Goal: Transaction & Acquisition: Purchase product/service

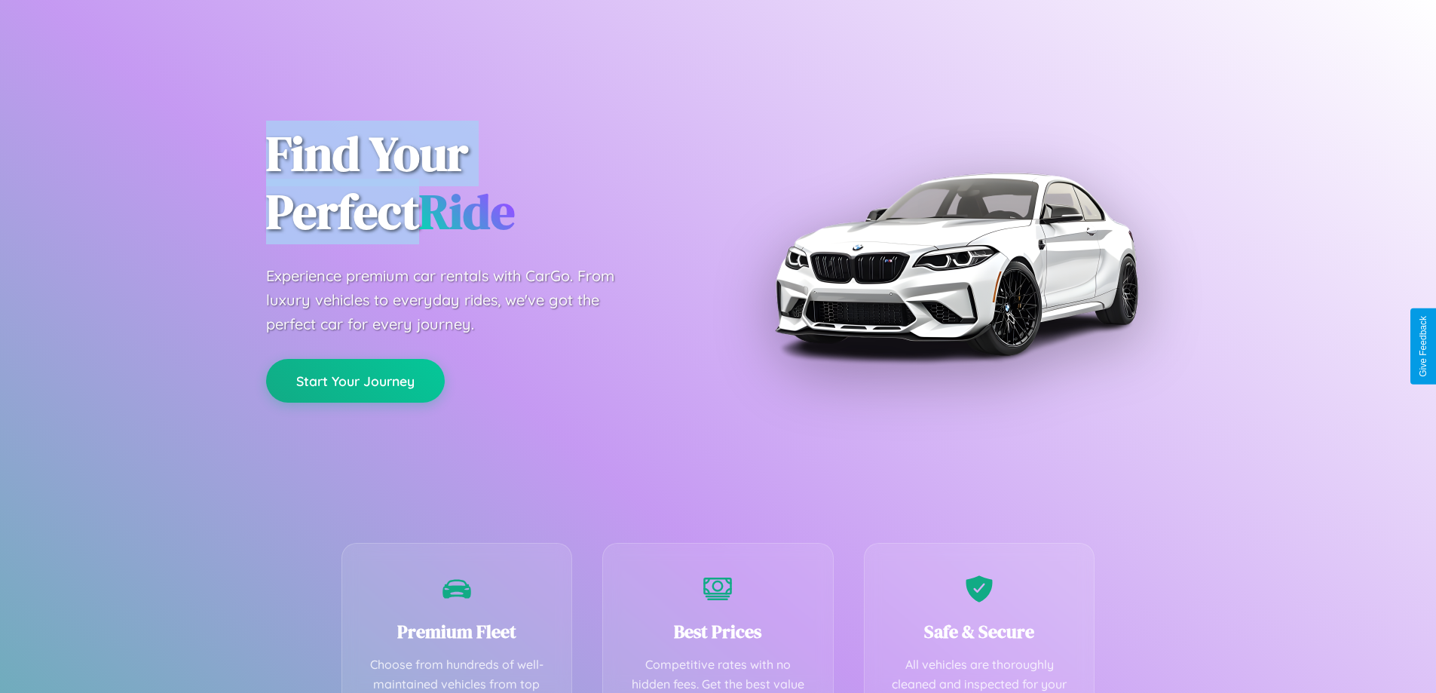
scroll to position [439, 0]
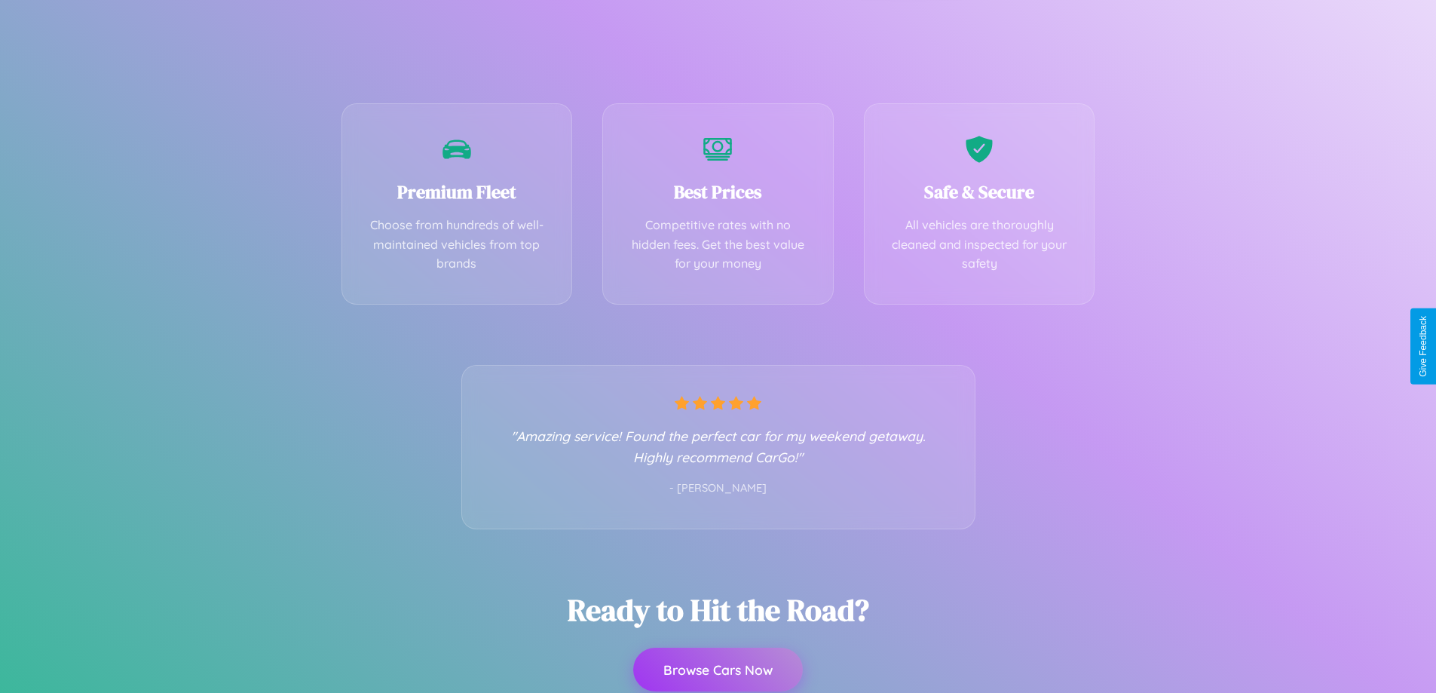
click at [717, 669] on button "Browse Cars Now" at bounding box center [718, 669] width 170 height 44
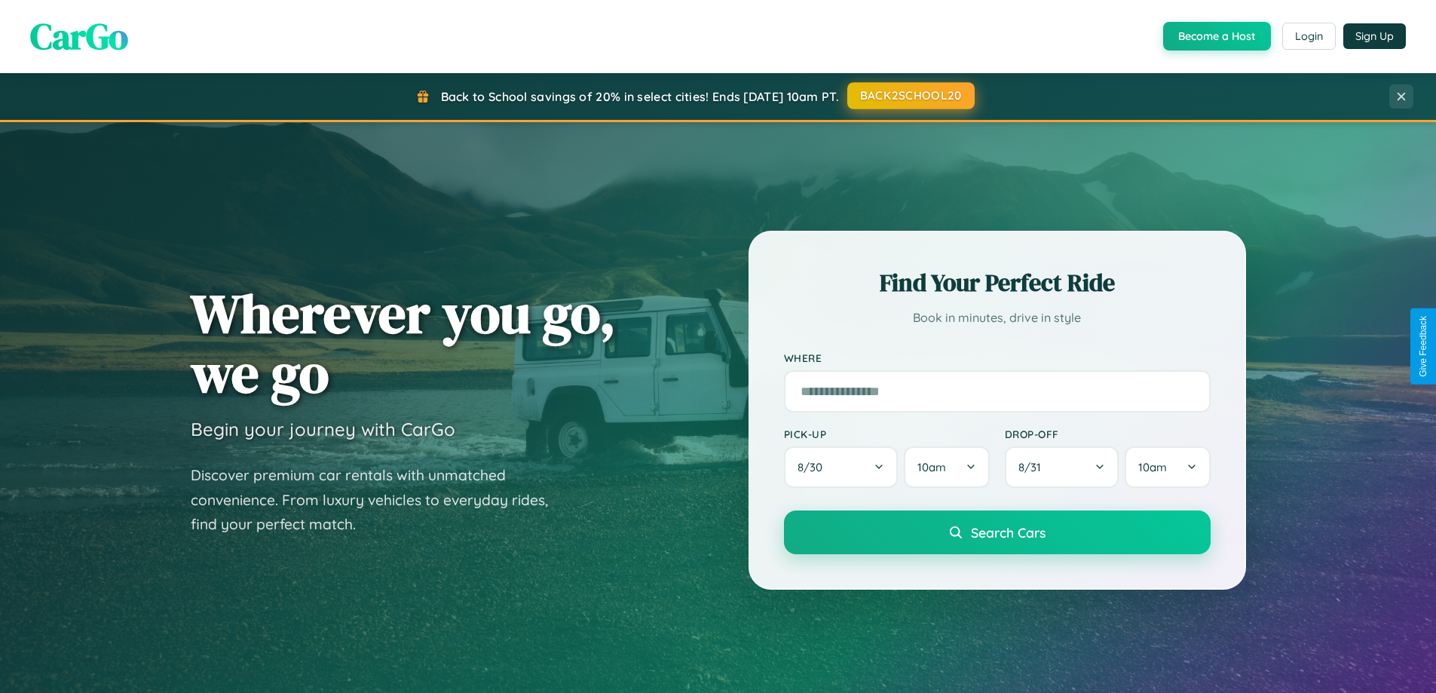
click at [910, 96] on button "BACK2SCHOOL20" at bounding box center [910, 95] width 127 height 27
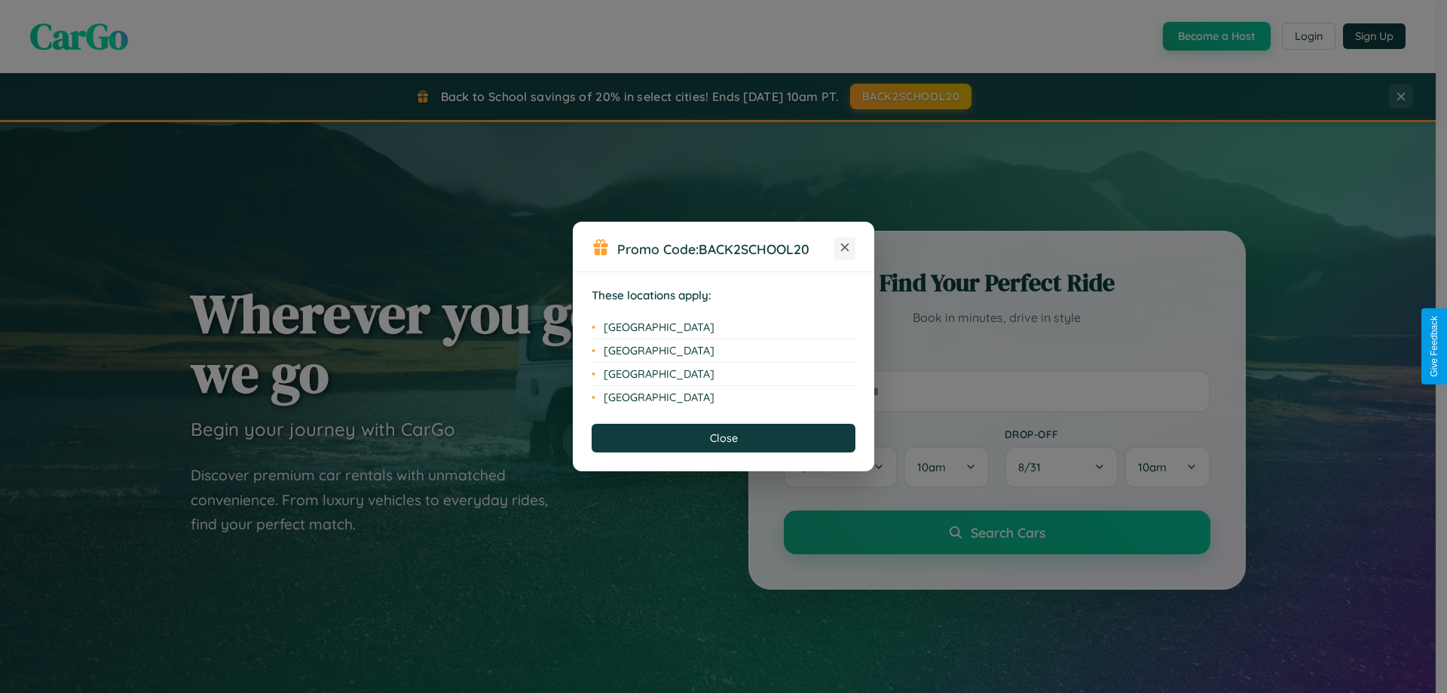
click at [845, 248] on icon at bounding box center [845, 247] width 8 height 8
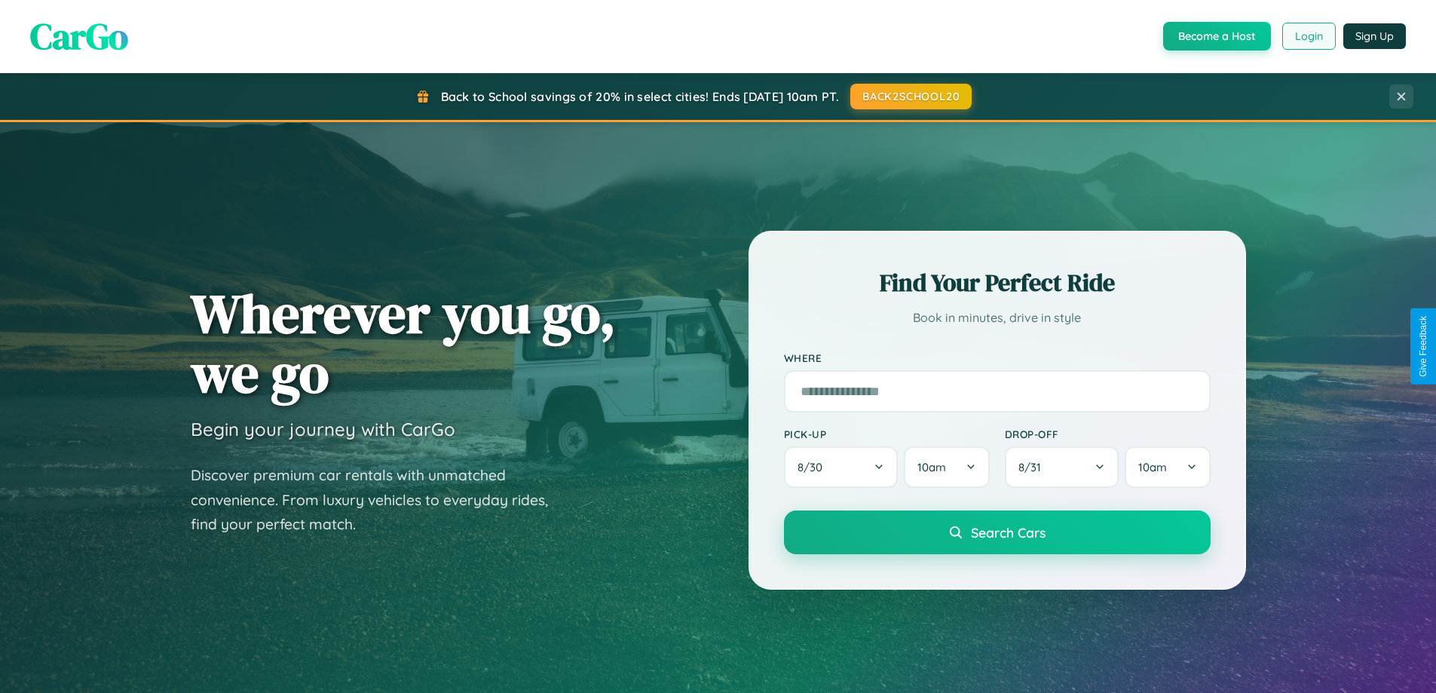
click at [1308, 36] on button "Login" at bounding box center [1309, 36] width 54 height 27
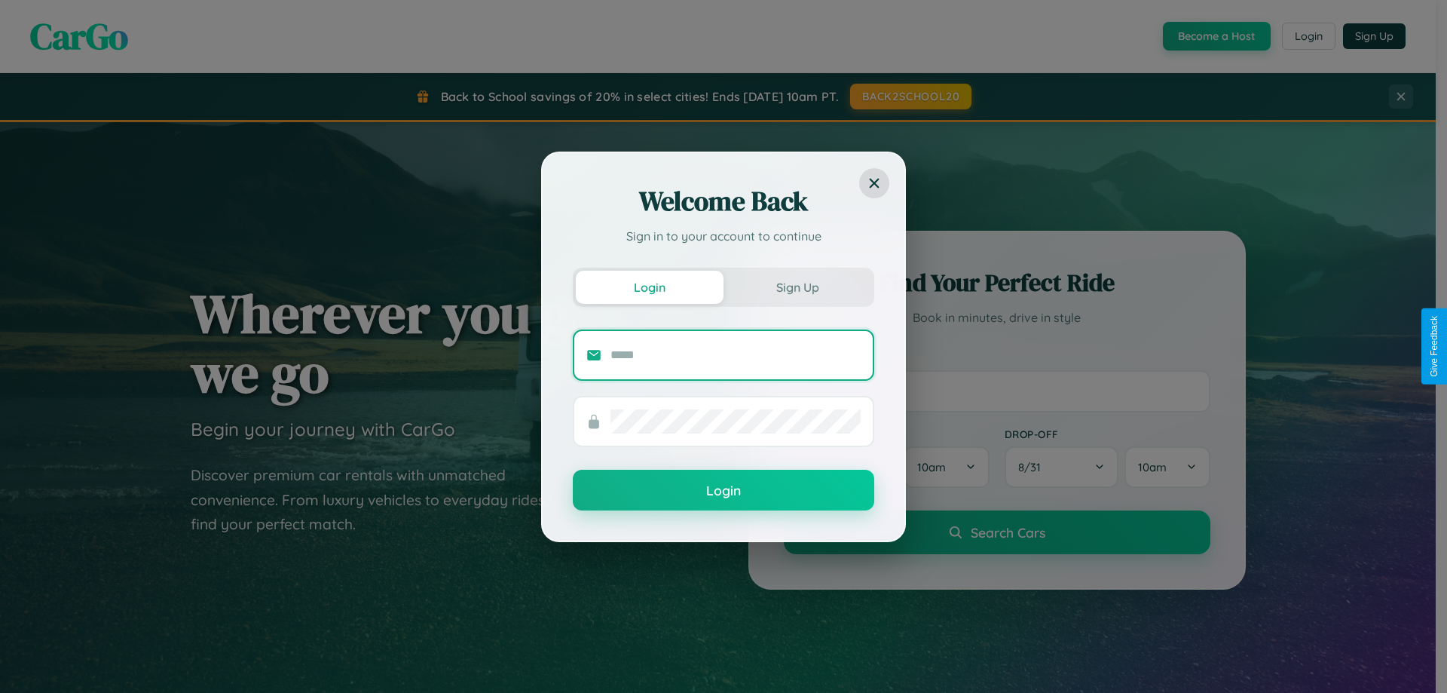
click at [736, 354] on input "text" at bounding box center [735, 355] width 250 height 24
type input "**********"
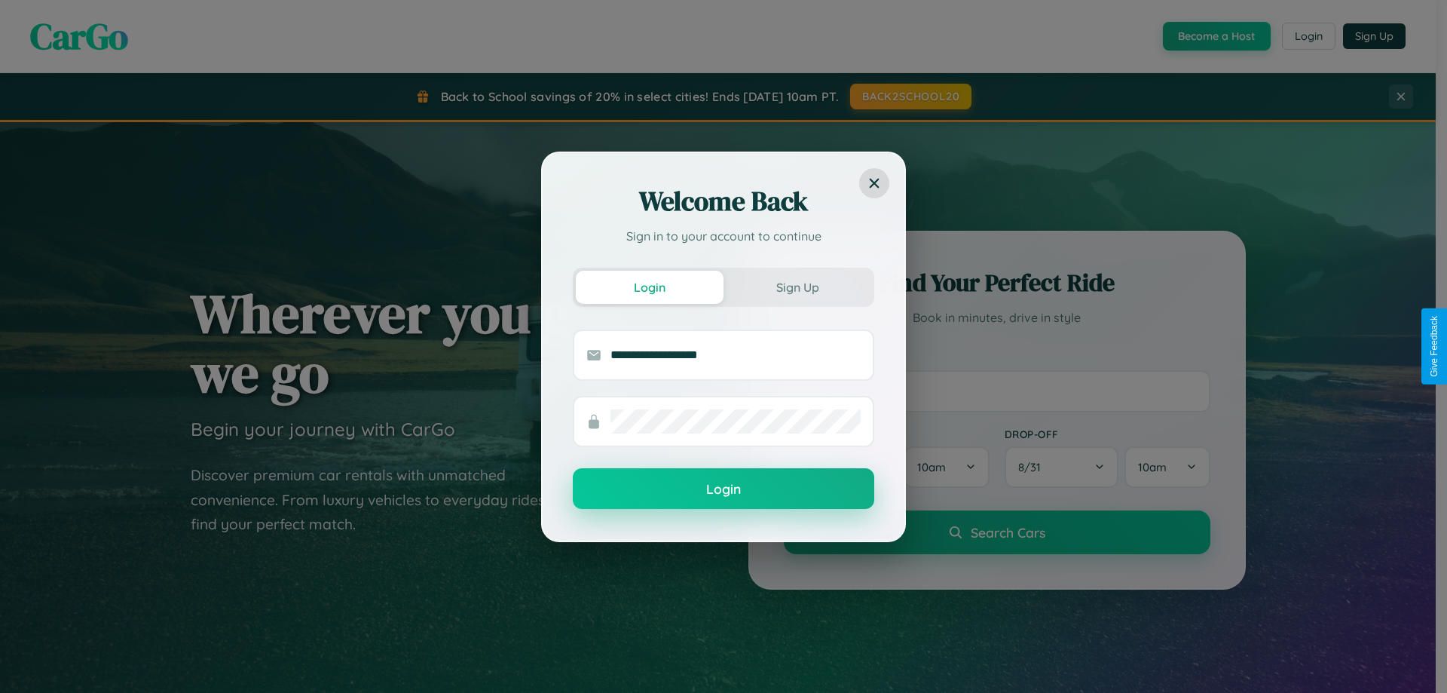
click at [724, 489] on button "Login" at bounding box center [723, 488] width 301 height 41
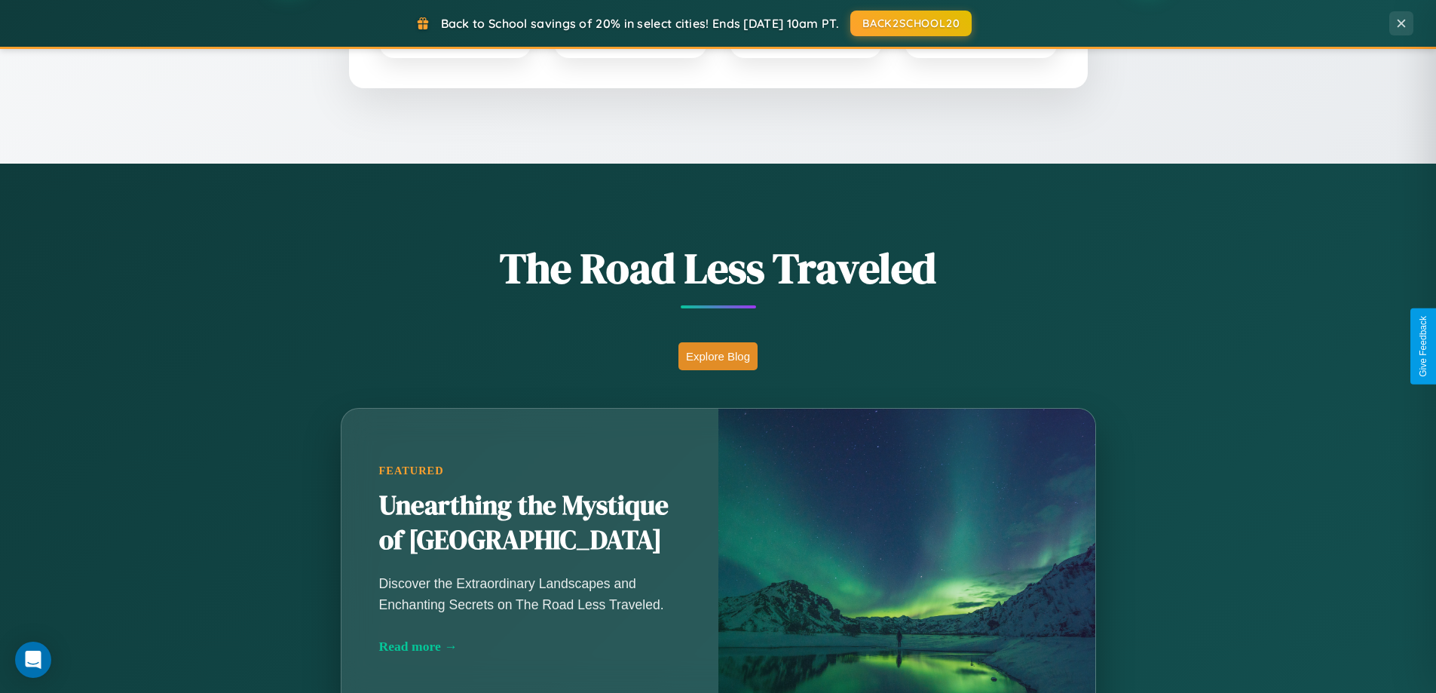
scroll to position [1766, 0]
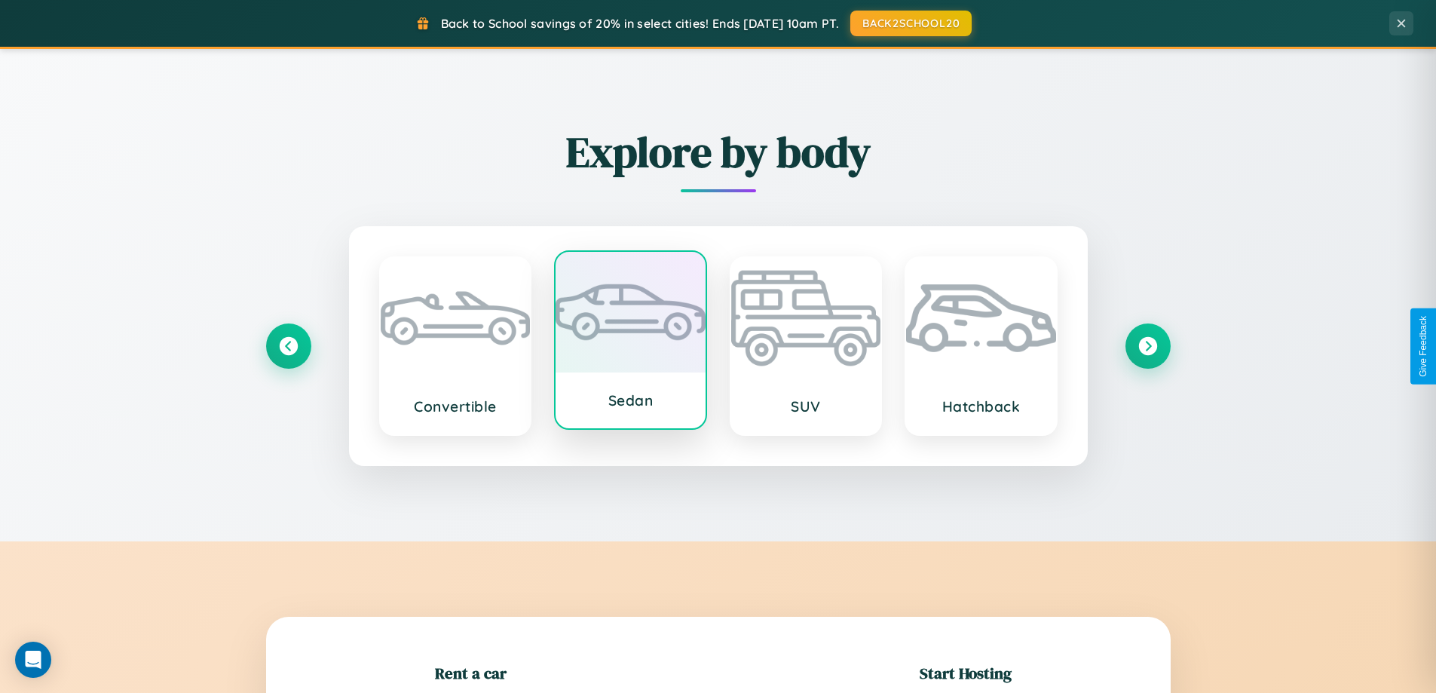
click at [630, 341] on div at bounding box center [630, 312] width 150 height 121
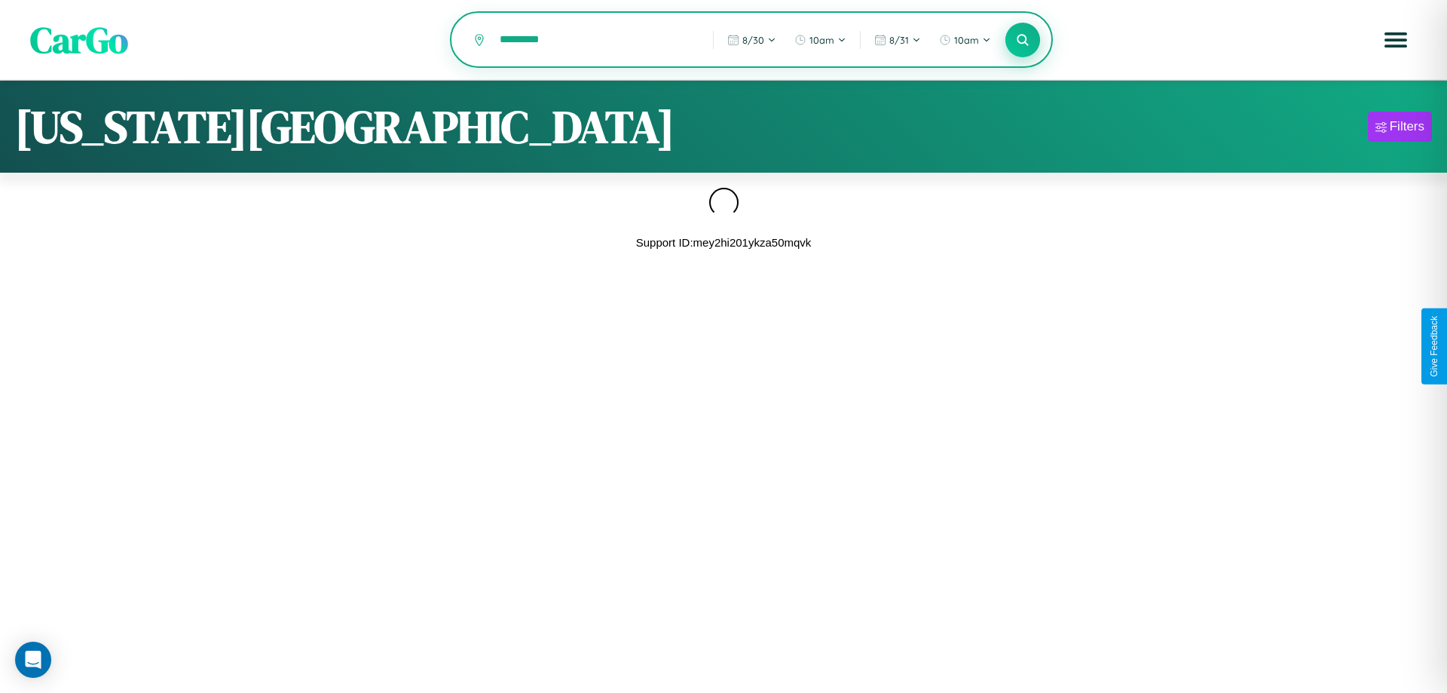
type input "*********"
click at [1023, 41] on icon at bounding box center [1022, 39] width 14 height 14
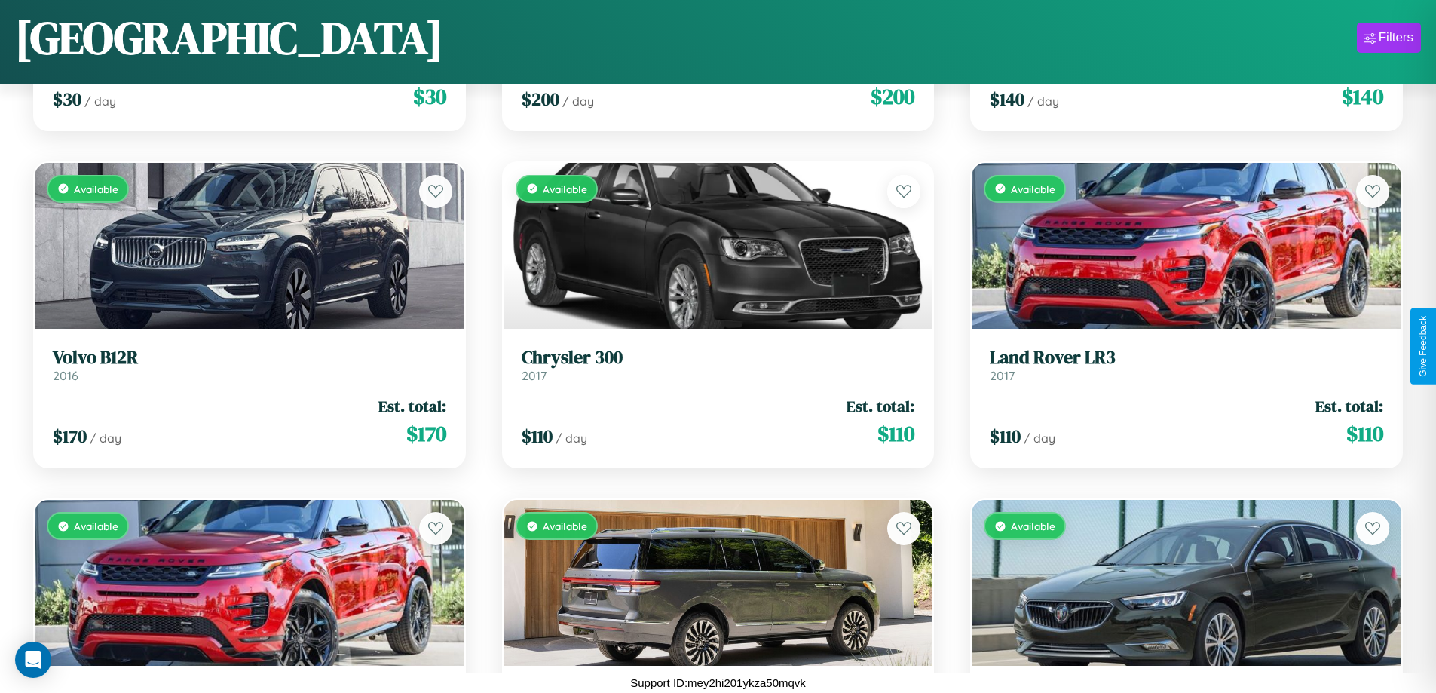
scroll to position [8649, 0]
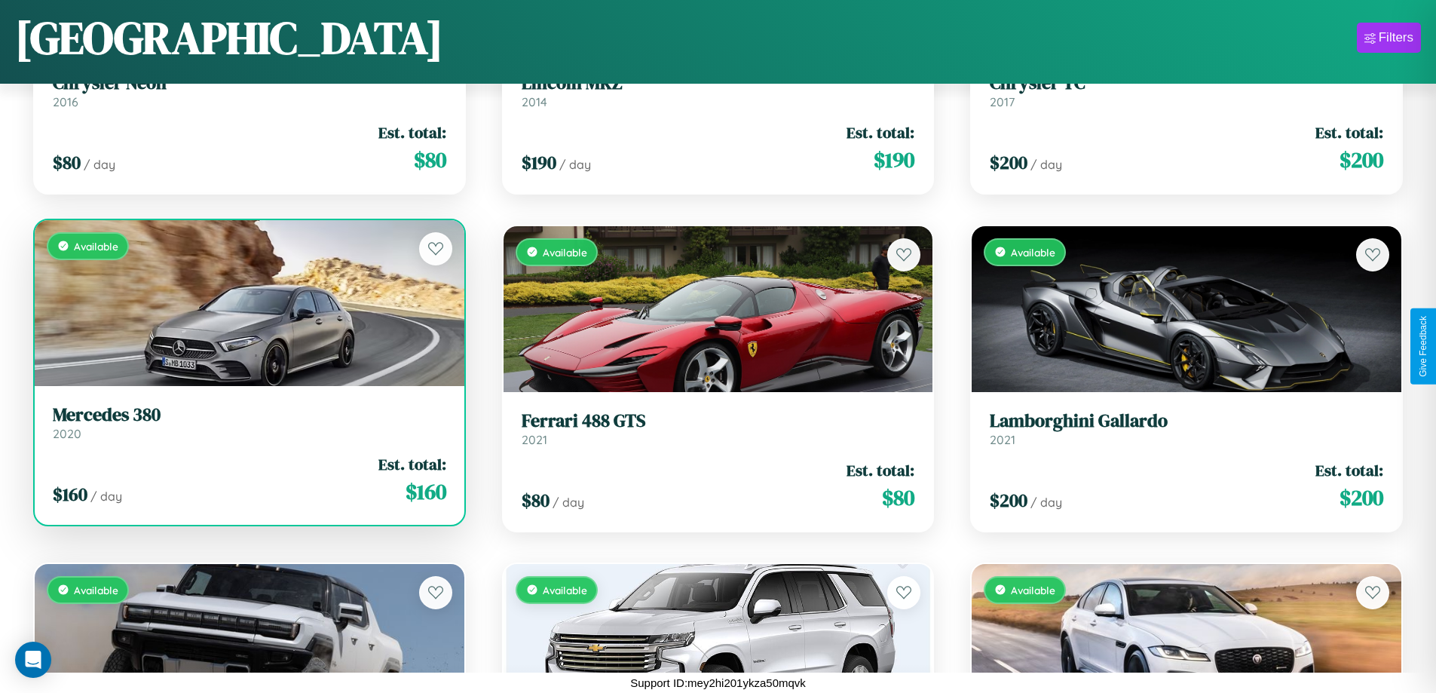
click at [247, 425] on link "Mercedes 380 2020" at bounding box center [249, 422] width 393 height 37
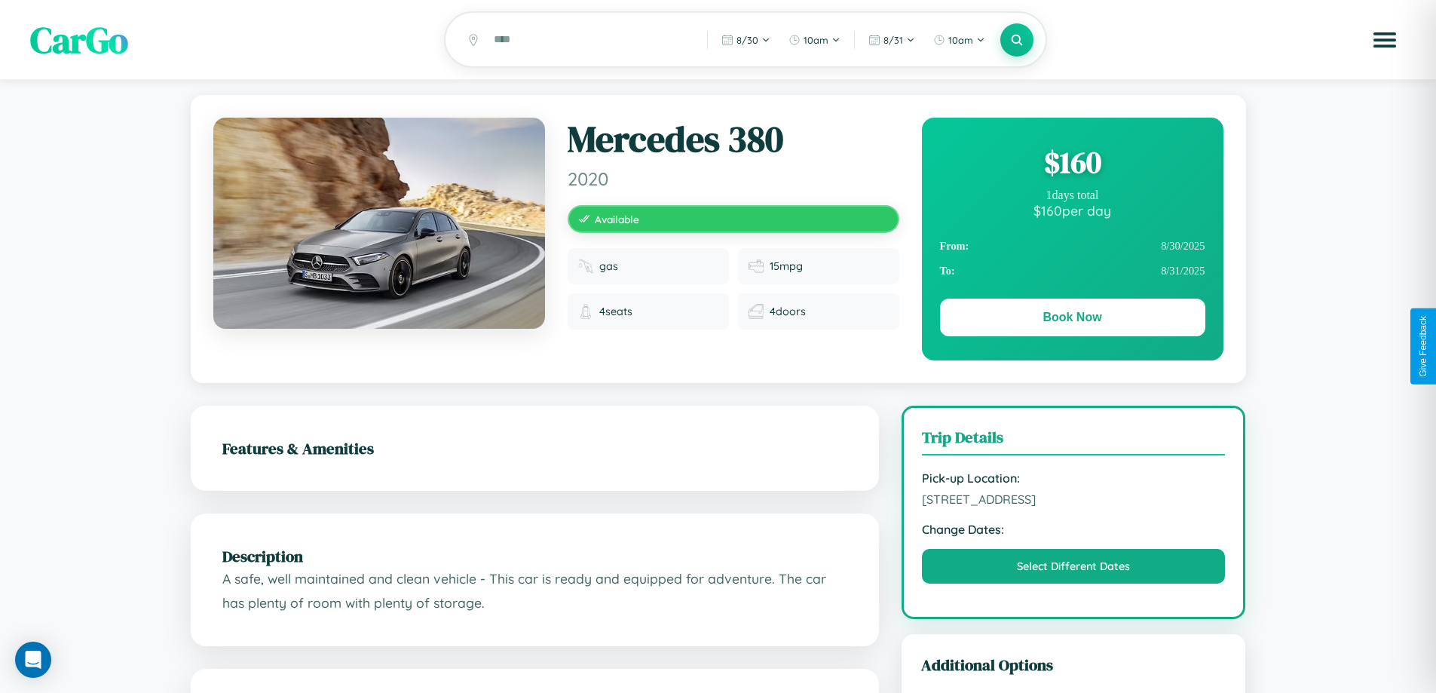
scroll to position [391, 0]
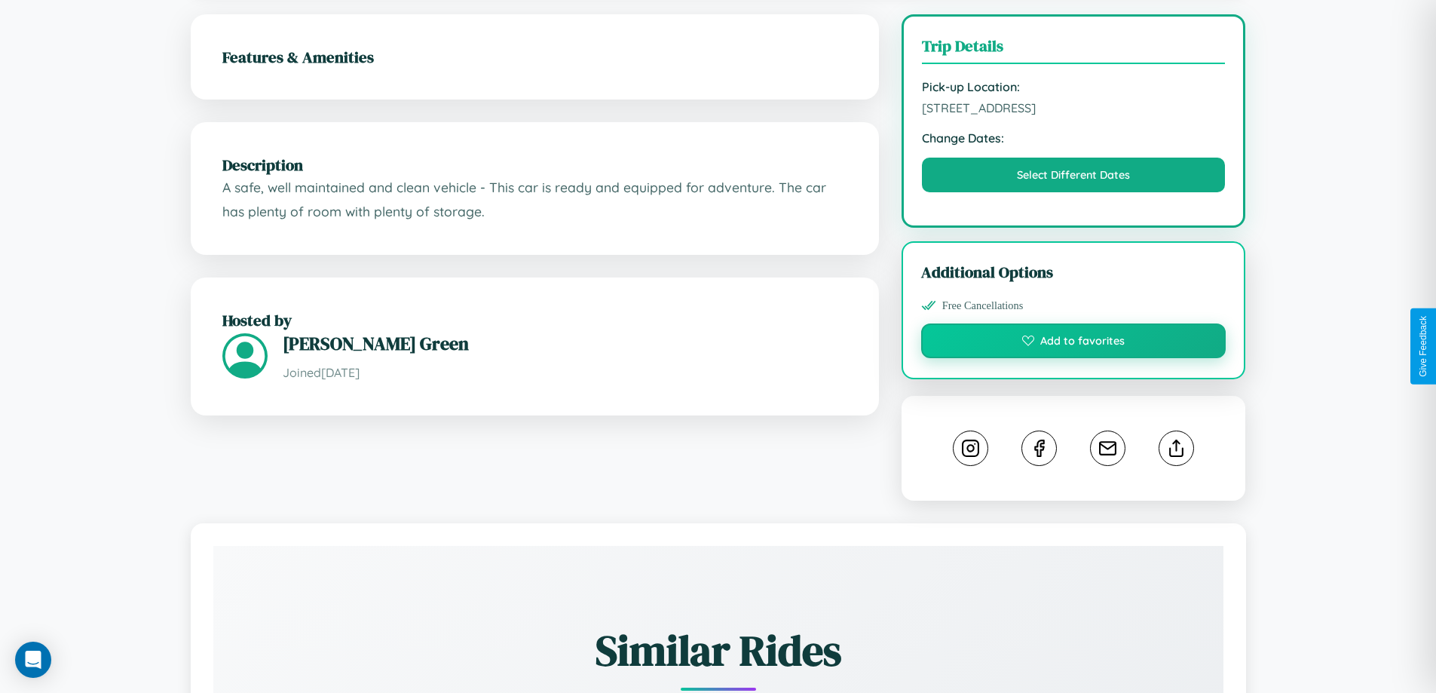
click at [1073, 344] on button "Add to favorites" at bounding box center [1073, 340] width 305 height 35
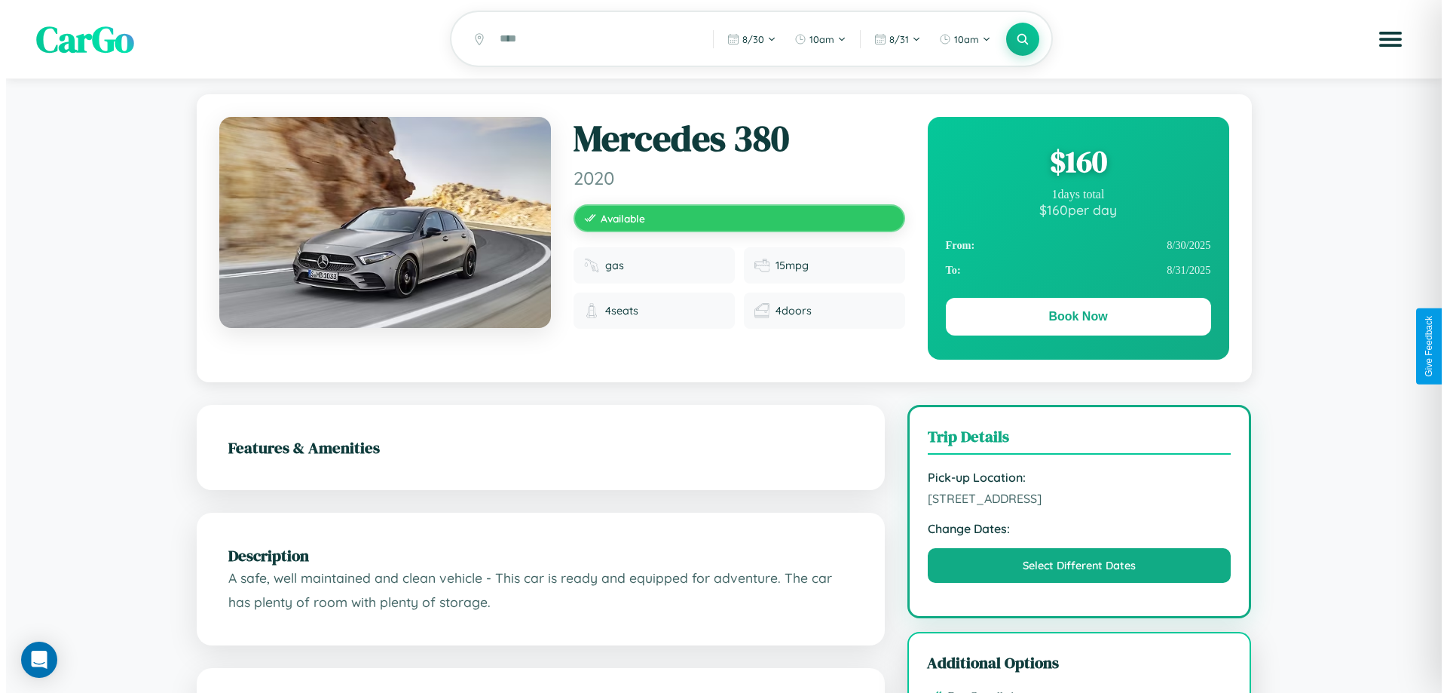
scroll to position [0, 0]
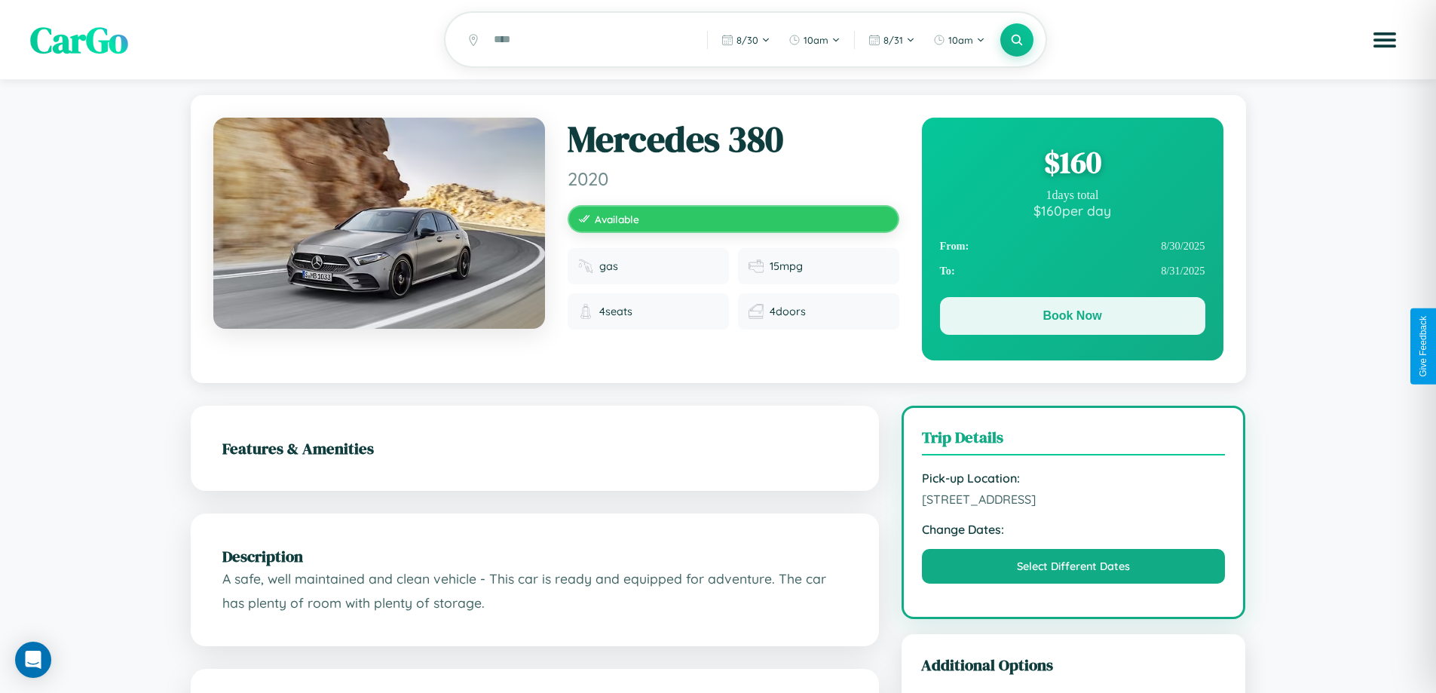
click at [1072, 318] on button "Book Now" at bounding box center [1072, 316] width 265 height 38
